Goal: Find specific page/section: Find specific page/section

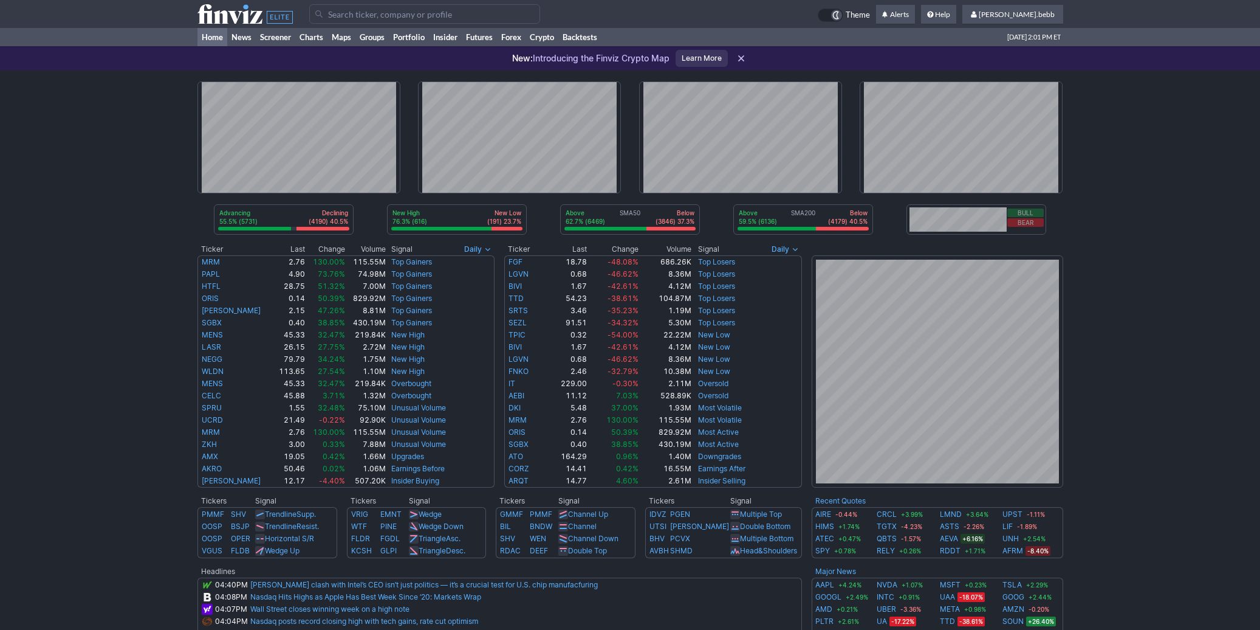
click at [247, 17] on use at bounding box center [245, 13] width 95 height 19
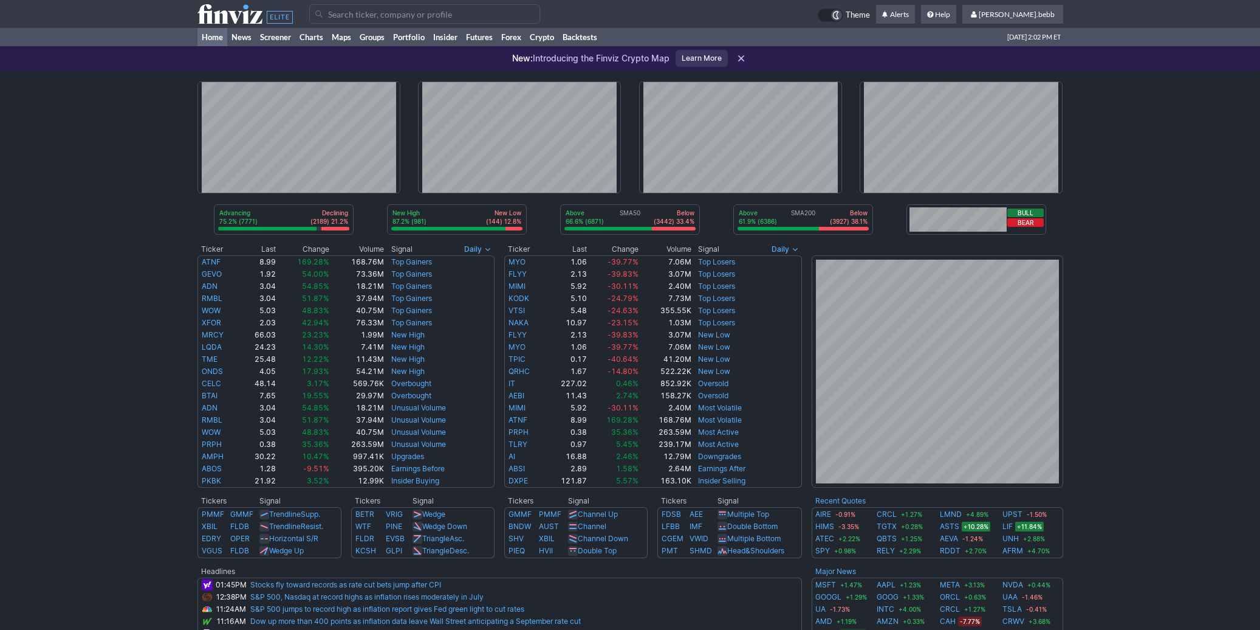
click at [246, 15] on use at bounding box center [245, 13] width 95 height 19
